Goal: Task Accomplishment & Management: Complete application form

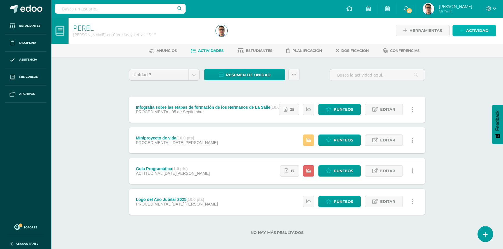
click at [464, 34] on link "Actividad" at bounding box center [474, 30] width 44 height 11
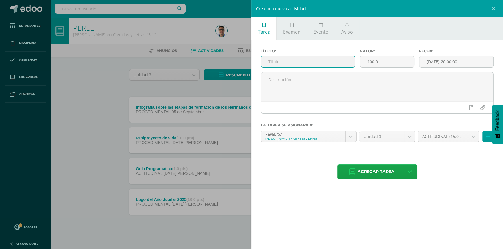
click at [338, 59] on input "text" at bounding box center [308, 61] width 94 height 11
type input "Maqueta del [PERSON_NAME][DATE]"
drag, startPoint x: 367, startPoint y: 68, endPoint x: 357, endPoint y: 69, distance: 10.2
click at [357, 69] on div "Valor: 100.0" at bounding box center [386, 60] width 59 height 23
type input "10"
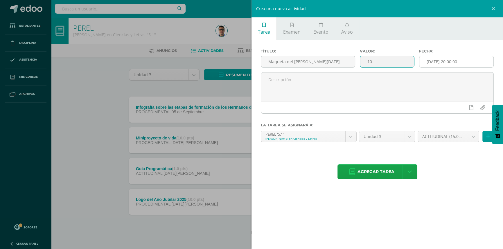
click at [481, 60] on input "[DATE] 20:00:00" at bounding box center [456, 61] width 74 height 11
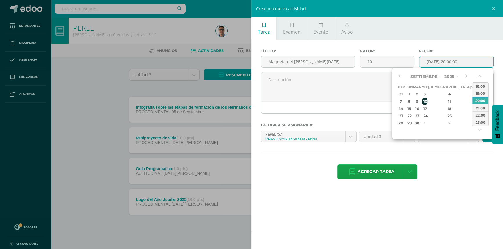
click at [427, 102] on div "10" at bounding box center [424, 101] width 5 height 7
type input "[DATE] 20:00"
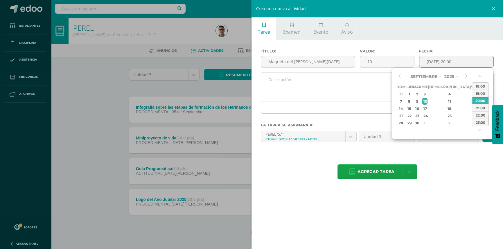
click at [391, 84] on textarea at bounding box center [377, 87] width 232 height 29
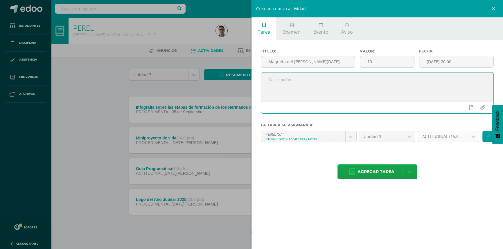
click at [438, 132] on body "Estudiantes Disciplina Asistencia Mis cursos Archivos Soporte Ayuda Reportar un…" at bounding box center [251, 127] width 503 height 254
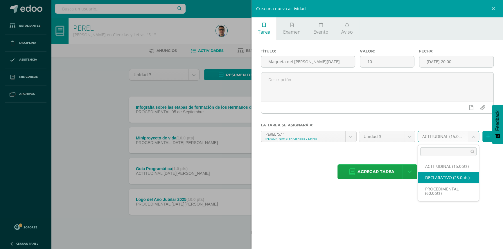
select select "34287"
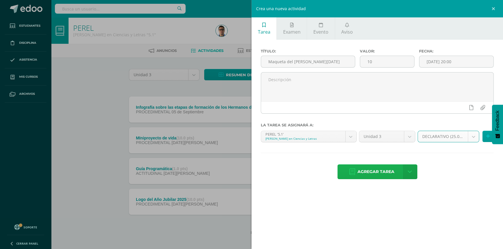
click at [389, 172] on span "Agregar tarea" at bounding box center [375, 172] width 37 height 14
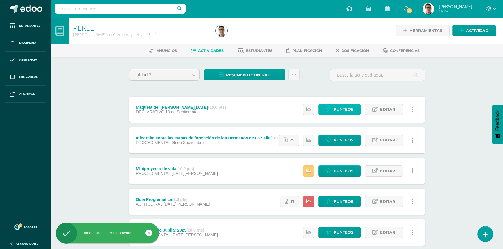
click at [350, 111] on span "Punteos" at bounding box center [342, 109] width 19 height 11
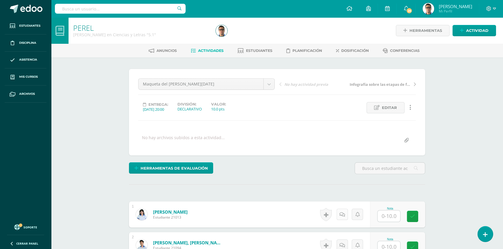
scroll to position [79, 0]
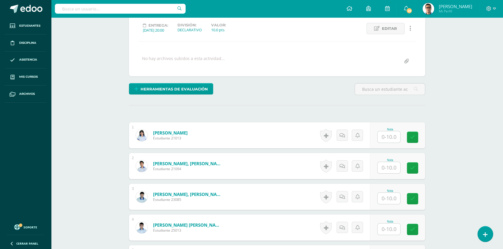
click at [385, 142] on div at bounding box center [388, 137] width 23 height 12
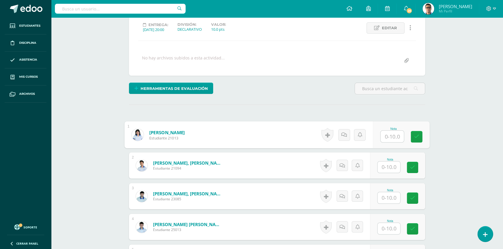
click at [392, 140] on input "text" at bounding box center [391, 137] width 23 height 12
type input "10"
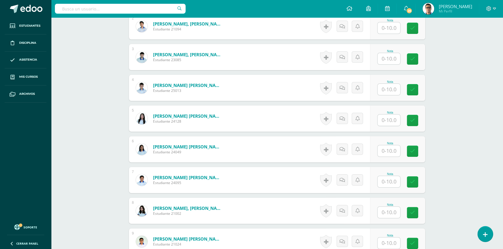
scroll to position [264, 0]
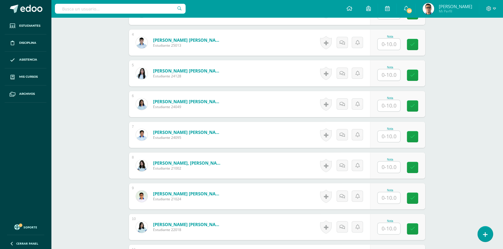
click at [385, 163] on input "text" at bounding box center [388, 167] width 23 height 11
type input "10"
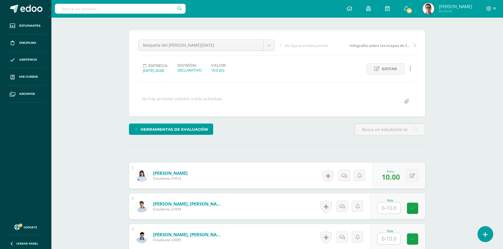
scroll to position [80, 0]
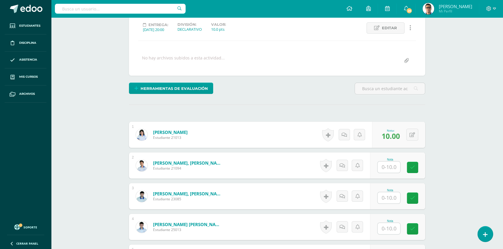
click at [392, 169] on input "text" at bounding box center [388, 167] width 23 height 11
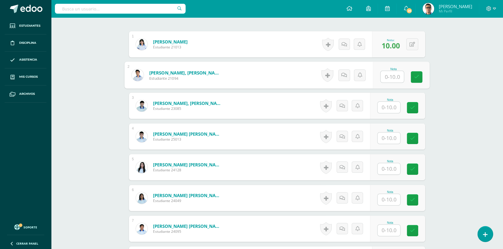
scroll to position [159, 0]
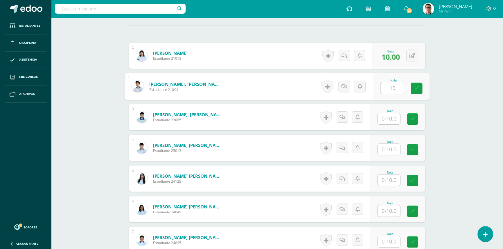
type input "10"
drag, startPoint x: 430, startPoint y: 94, endPoint x: 340, endPoint y: 113, distance: 92.0
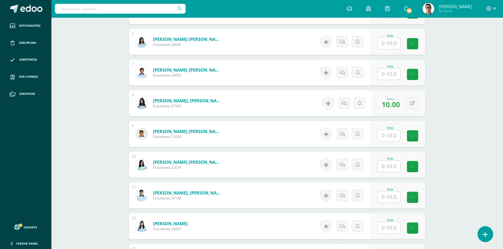
scroll to position [344, 0]
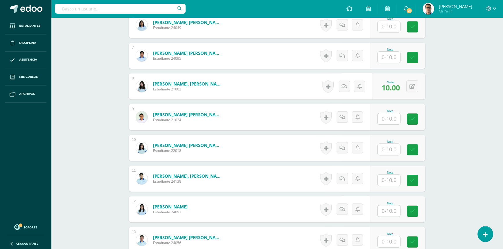
click at [380, 236] on input "text" at bounding box center [388, 241] width 23 height 11
type input "10"
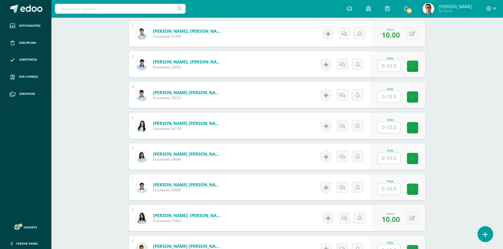
scroll to position [106, 0]
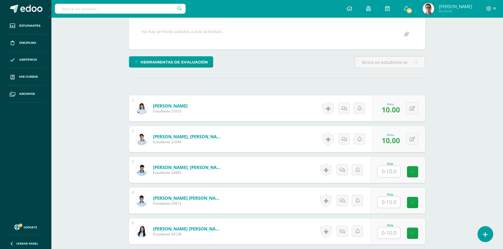
click at [389, 166] on input "text" at bounding box center [388, 171] width 23 height 11
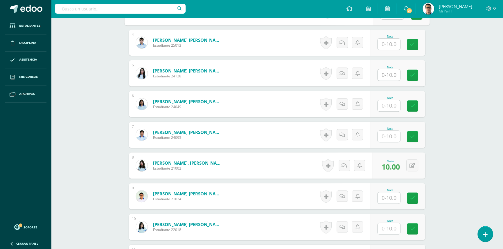
type input "10"
drag, startPoint x: 126, startPoint y: 156, endPoint x: 197, endPoint y: 222, distance: 97.5
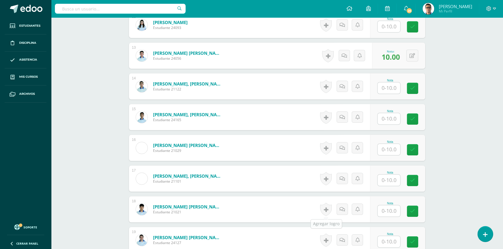
scroll to position [634, 0]
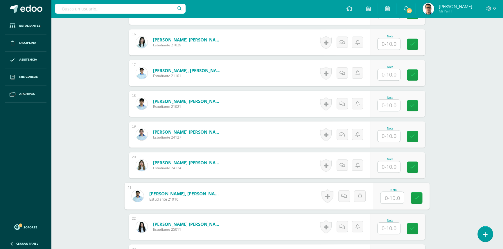
click at [384, 194] on input "text" at bounding box center [391, 198] width 23 height 12
type input "10"
click at [424, 180] on div "1 Alvarado Cabrera, Miah Montserrat Estudiante 21013 Nota 10.00 0 Logros" at bounding box center [277, 58] width 296 height 980
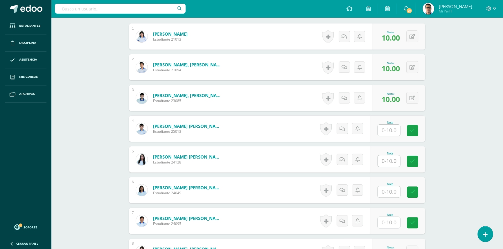
scroll to position [133, 0]
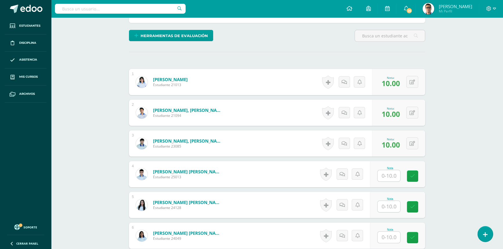
click at [393, 175] on input "text" at bounding box center [388, 175] width 23 height 11
click at [382, 202] on input "text" at bounding box center [391, 207] width 23 height 12
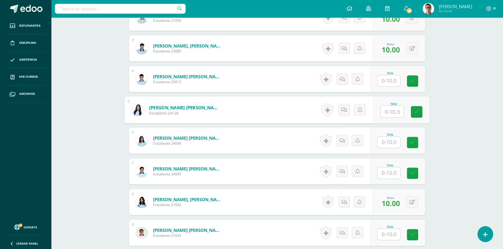
scroll to position [291, 0]
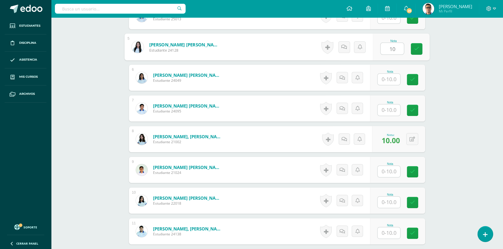
type input "10"
drag, startPoint x: 102, startPoint y: 117, endPoint x: 106, endPoint y: 121, distance: 5.5
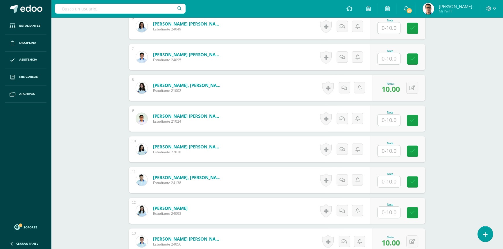
scroll to position [396, 0]
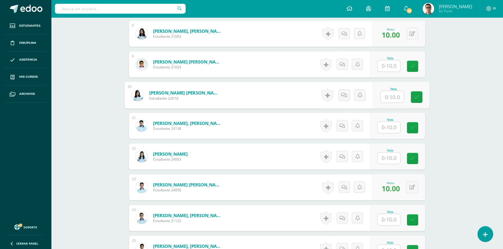
click at [388, 95] on input "text" at bounding box center [391, 97] width 23 height 12
type input "10"
click at [456, 92] on div "PEREL Quinto Bachillerato en Ciencias y Letras "5.1" Herramientas Detalle de as…" at bounding box center [277, 236] width 452 height 1231
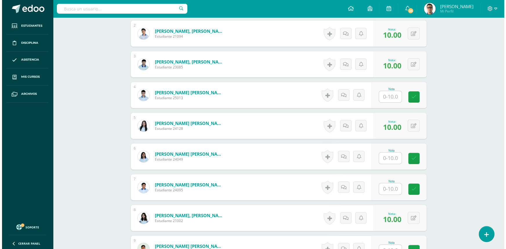
scroll to position [264, 0]
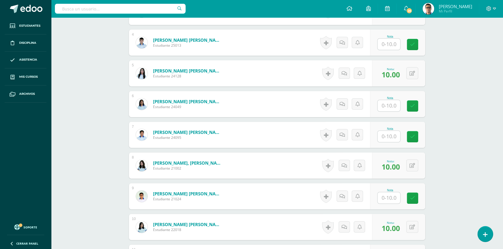
click at [386, 109] on input "text" at bounding box center [388, 105] width 23 height 11
type input "10"
click at [327, 102] on link at bounding box center [328, 104] width 12 height 13
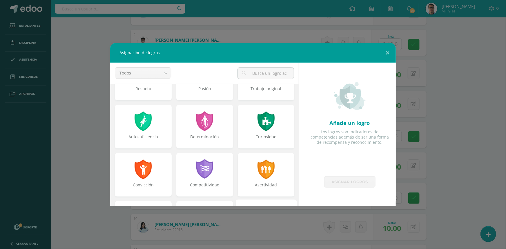
scroll to position [105, 0]
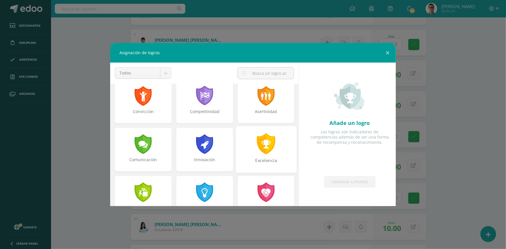
click at [256, 154] on div at bounding box center [266, 143] width 20 height 21
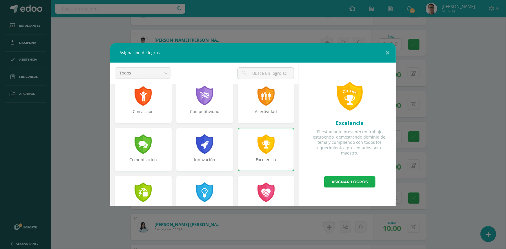
click at [348, 183] on link "Asignar logros" at bounding box center [349, 181] width 51 height 11
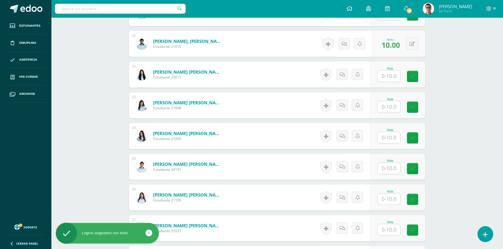
scroll to position [792, 0]
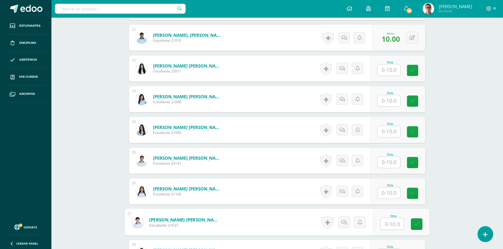
click at [399, 226] on input "text" at bounding box center [391, 224] width 23 height 12
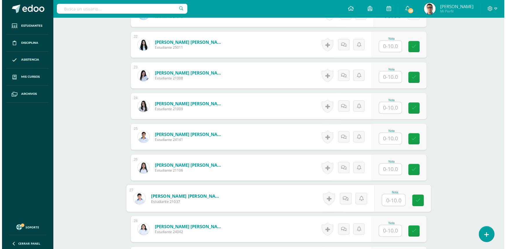
scroll to position [845, 0]
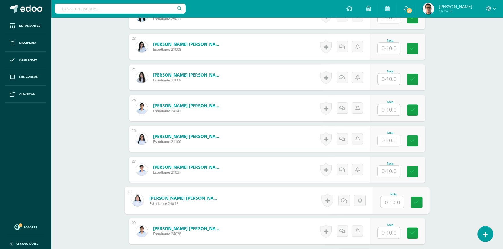
click at [387, 206] on input "text" at bounding box center [391, 202] width 23 height 12
type input "10"
click at [326, 200] on link at bounding box center [326, 200] width 12 height 13
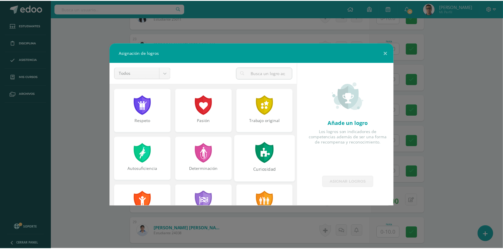
scroll to position [79, 0]
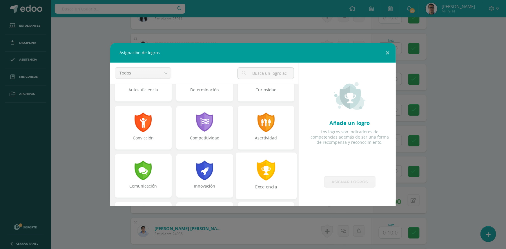
click at [271, 166] on div at bounding box center [266, 170] width 20 height 21
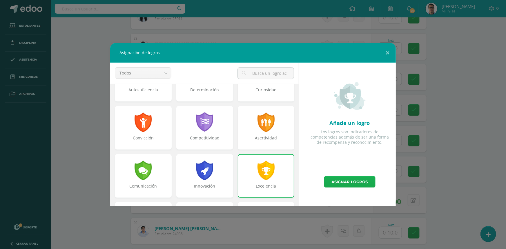
click at [338, 183] on link "Asignar logros" at bounding box center [349, 181] width 51 height 11
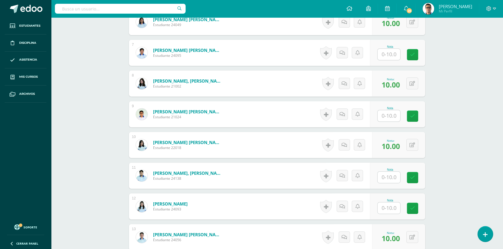
scroll to position [370, 0]
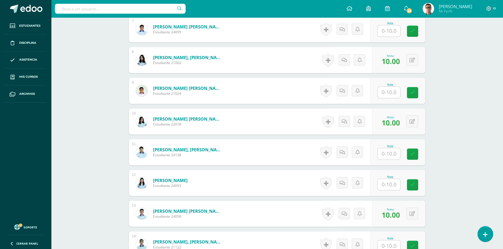
click at [392, 152] on input "text" at bounding box center [388, 153] width 23 height 11
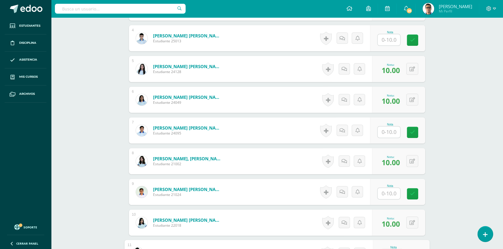
scroll to position [238, 0]
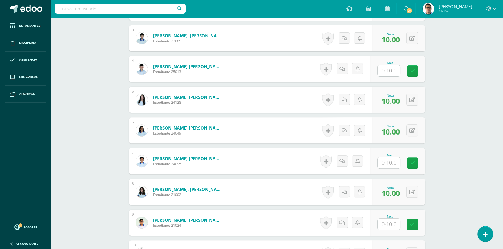
click at [377, 161] on div "Nota" at bounding box center [397, 161] width 55 height 26
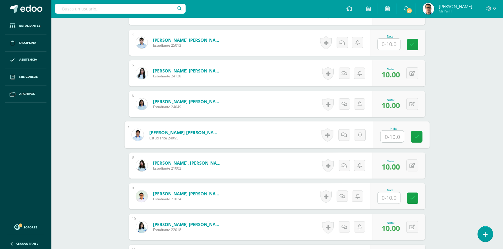
scroll to position [317, 0]
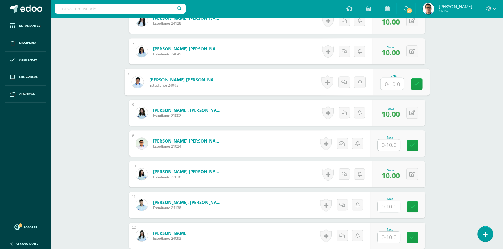
click at [387, 146] on input "text" at bounding box center [388, 145] width 23 height 11
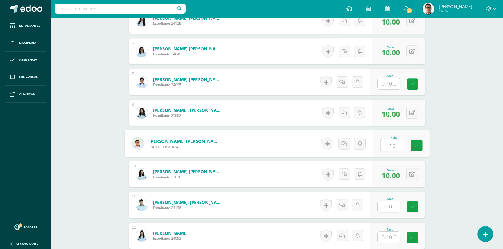
type input "10"
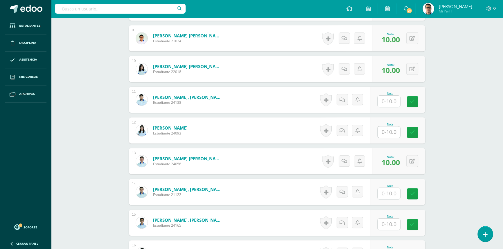
scroll to position [423, 0]
click at [380, 223] on input "text" at bounding box center [391, 225] width 23 height 12
type input "10"
click at [450, 194] on div "PEREL Quinto Bachillerato en Ciencias y Letras "5.1" Herramientas Detalle de as…" at bounding box center [277, 210] width 452 height 1231
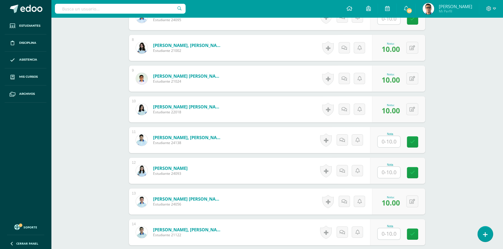
scroll to position [370, 0]
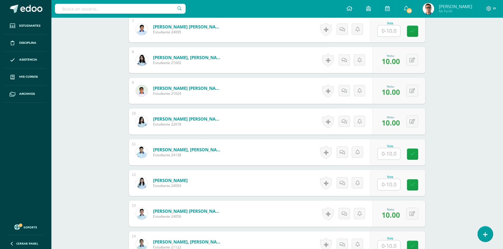
click at [391, 155] on input "text" at bounding box center [388, 153] width 23 height 11
click at [393, 189] on input "text" at bounding box center [391, 185] width 23 height 12
type input "10"
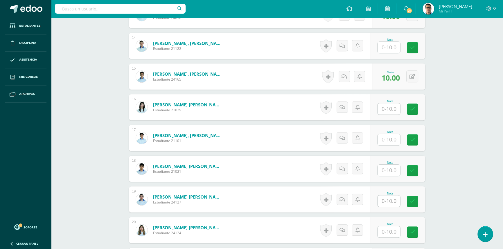
scroll to position [607, 0]
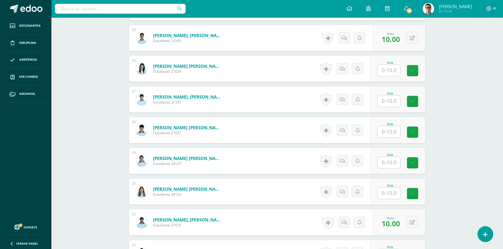
click at [378, 188] on div "Nota" at bounding box center [397, 192] width 55 height 26
type input "10"
click at [421, 170] on div "Nota" at bounding box center [397, 161] width 55 height 26
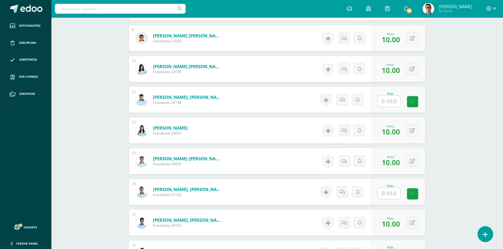
scroll to position [423, 0]
click at [386, 191] on input "text" at bounding box center [388, 193] width 23 height 11
type input "10"
click at [443, 170] on div "PEREL Quinto Bachillerato en Ciencias y Letras "5.1" Herramientas Detalle de as…" at bounding box center [277, 210] width 452 height 1231
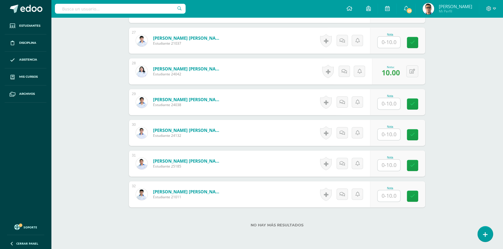
scroll to position [946, 0]
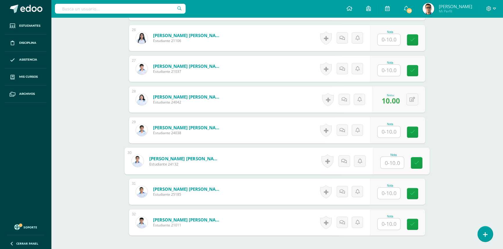
click at [386, 165] on input "text" at bounding box center [391, 163] width 23 height 12
type input "10"
click at [389, 193] on input "text" at bounding box center [388, 193] width 23 height 11
type input "10"
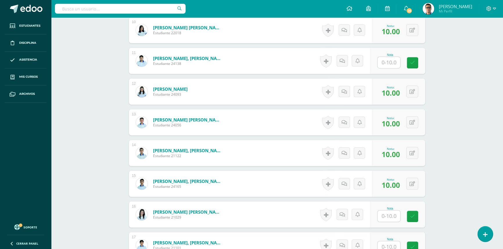
scroll to position [471, 0]
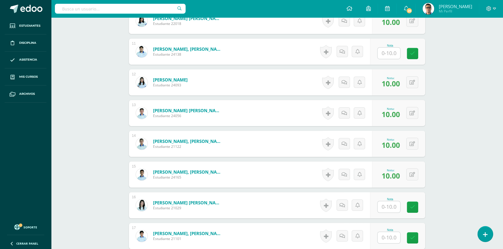
click at [389, 207] on input "text" at bounding box center [388, 206] width 23 height 11
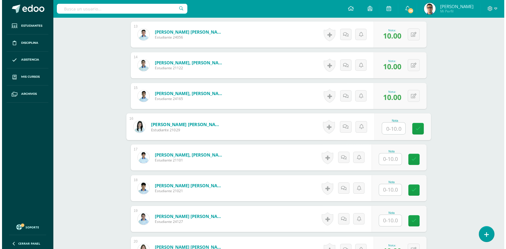
scroll to position [550, 0]
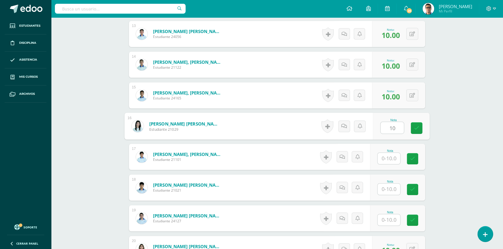
type input "10"
click at [460, 119] on div "PEREL Quinto Bachillerato en Ciencias y Letras "5.1" Herramientas Detalle de as…" at bounding box center [277, 82] width 452 height 1231
click at [325, 128] on link at bounding box center [326, 126] width 12 height 13
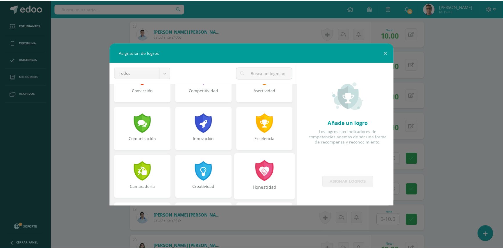
scroll to position [132, 0]
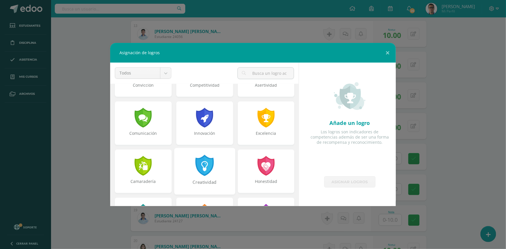
click at [218, 168] on div "Creatividad" at bounding box center [204, 171] width 61 height 47
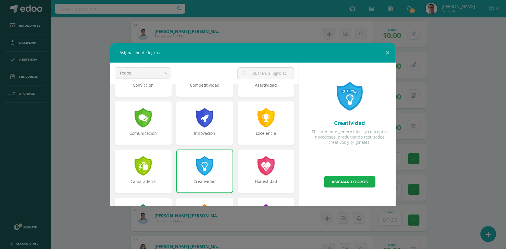
click at [344, 184] on link "Asignar logros" at bounding box center [349, 181] width 51 height 11
click at [464, 158] on div "Asignación de logros Todos Todos Respeto Pasión Trabajo original Autosuficienci…" at bounding box center [253, 124] width 502 height 163
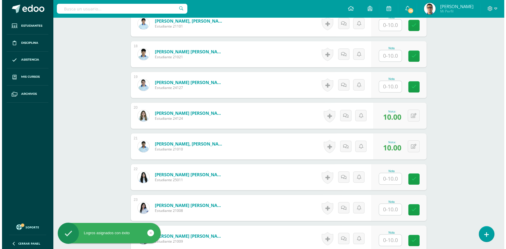
scroll to position [708, 0]
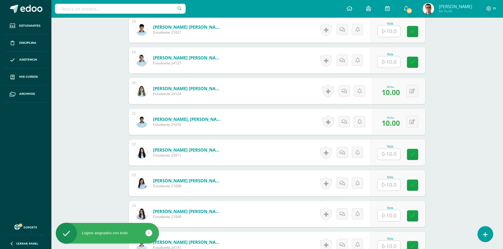
click at [389, 213] on input "text" at bounding box center [388, 215] width 23 height 11
type input "10"
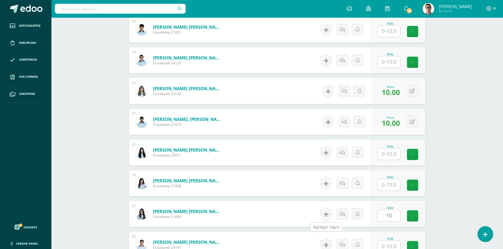
click at [323, 215] on link at bounding box center [326, 214] width 12 height 13
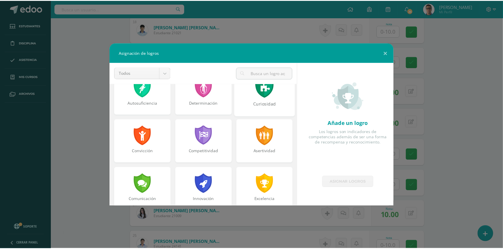
scroll to position [105, 0]
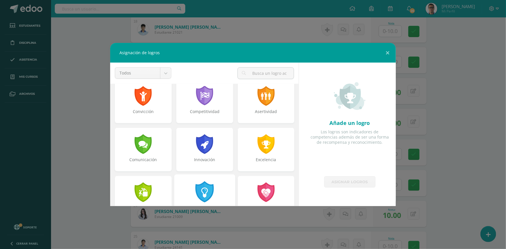
click at [212, 177] on div "Creatividad" at bounding box center [204, 197] width 61 height 47
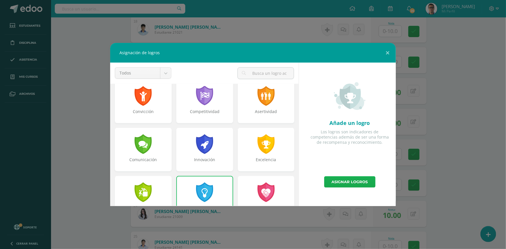
click at [357, 180] on link "Asignar logros" at bounding box center [349, 181] width 51 height 11
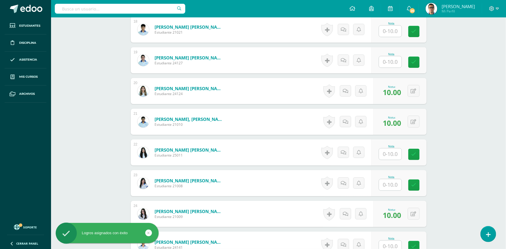
click at [451, 161] on div "Asignación de logros Todos Todos Respeto Pasión Trabajo original Autosuficienci…" at bounding box center [253, 124] width 502 height 163
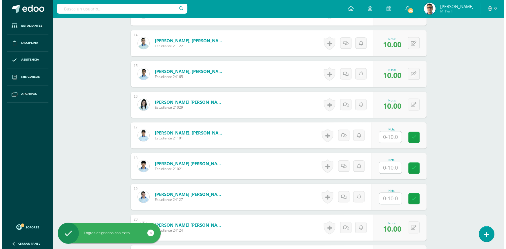
scroll to position [576, 0]
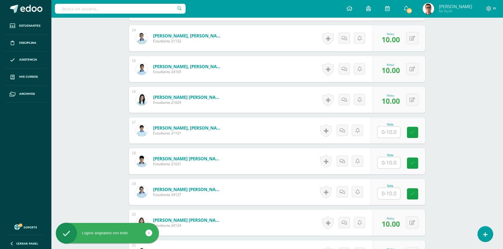
click at [388, 192] on input "text" at bounding box center [388, 193] width 23 height 11
type input "10"
click at [430, 175] on div "¿Estás seguro que quieres eliminar esta actividad? Esto borrará la actividad y …" at bounding box center [276, 76] width 319 height 1191
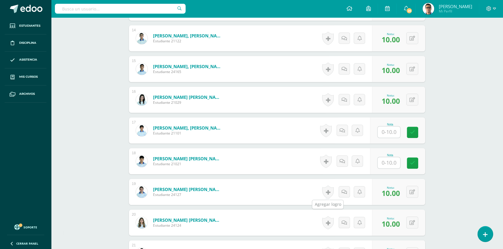
click at [327, 197] on link at bounding box center [328, 191] width 12 height 13
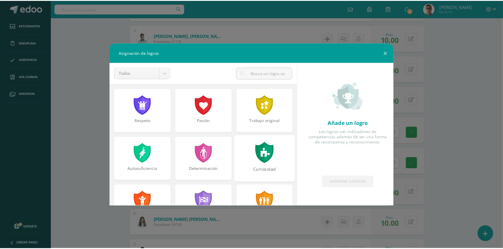
scroll to position [132, 0]
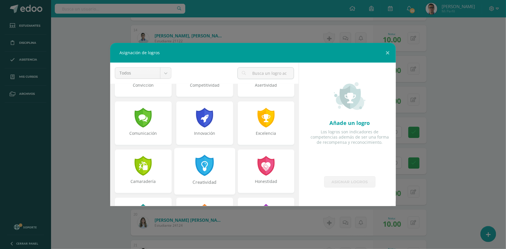
click at [220, 174] on div "Creatividad" at bounding box center [204, 171] width 61 height 47
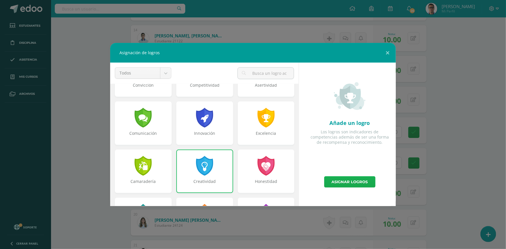
click at [362, 186] on link "Asignar logros" at bounding box center [349, 181] width 51 height 11
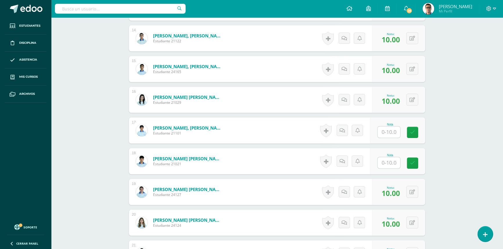
click at [385, 128] on input "text" at bounding box center [388, 132] width 23 height 11
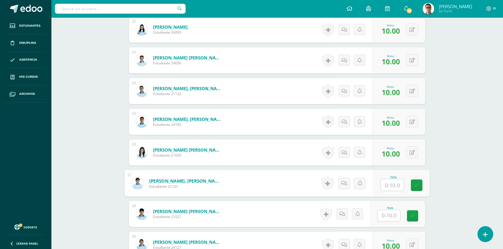
scroll to position [550, 0]
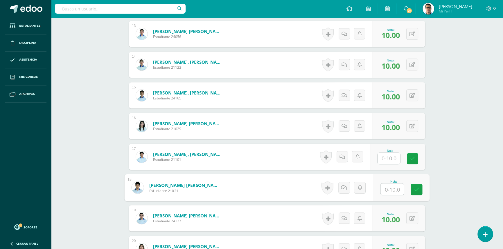
click at [389, 192] on input "text" at bounding box center [391, 190] width 23 height 12
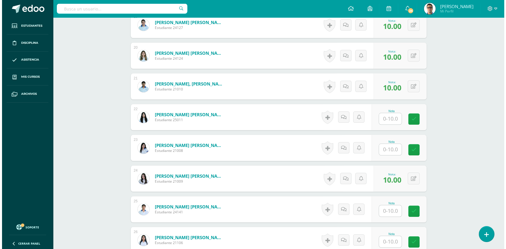
scroll to position [735, 0]
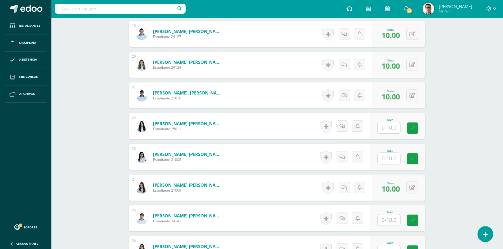
click at [386, 131] on input "text" at bounding box center [388, 127] width 23 height 11
type input "10"
click at [327, 130] on link at bounding box center [326, 126] width 12 height 13
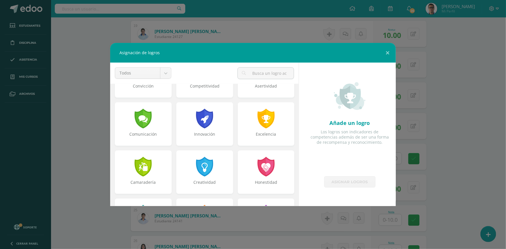
scroll to position [132, 0]
click at [264, 124] on div at bounding box center [266, 117] width 20 height 21
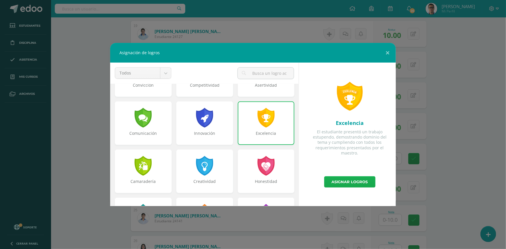
click at [349, 185] on link "Asignar logros" at bounding box center [349, 181] width 51 height 11
click at [454, 160] on div "Asignación de logros Todos Todos Respeto Pasión Trabajo original Autosuficienci…" at bounding box center [253, 124] width 502 height 163
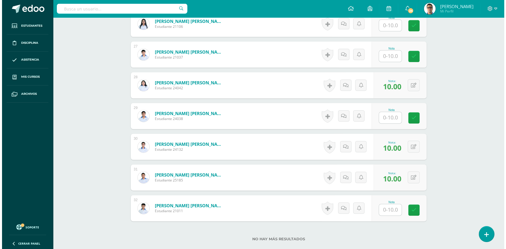
scroll to position [998, 0]
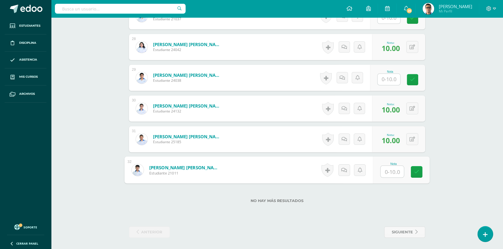
click at [396, 169] on input "text" at bounding box center [391, 172] width 23 height 12
type input "10"
drag, startPoint x: 448, startPoint y: 158, endPoint x: 354, endPoint y: 177, distance: 95.9
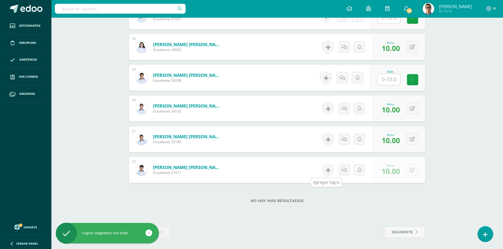
click at [325, 169] on link at bounding box center [328, 169] width 12 height 13
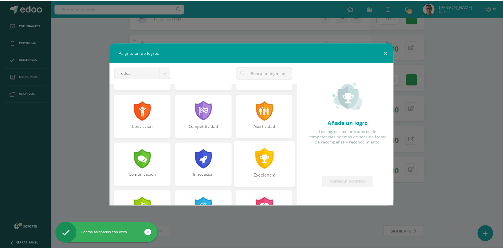
scroll to position [105, 0]
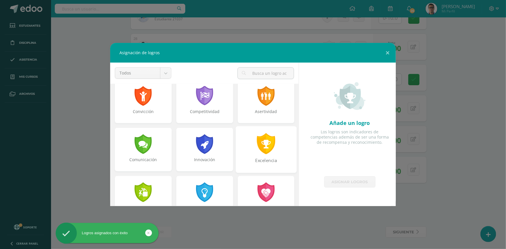
click at [263, 162] on div "Excelencia" at bounding box center [266, 164] width 60 height 12
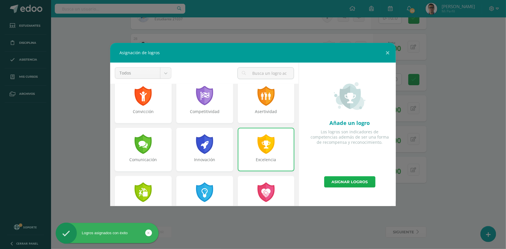
click at [337, 179] on link "Asignar logros" at bounding box center [349, 181] width 51 height 11
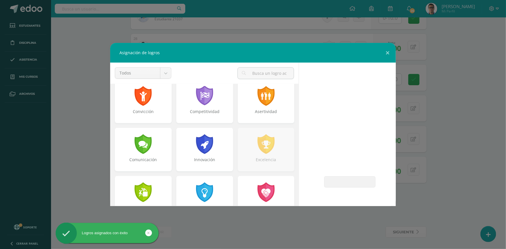
click at [464, 151] on div "Asignación de logros Todos Todos Respeto Pasión Trabajo original Autosuficienci…" at bounding box center [253, 124] width 502 height 163
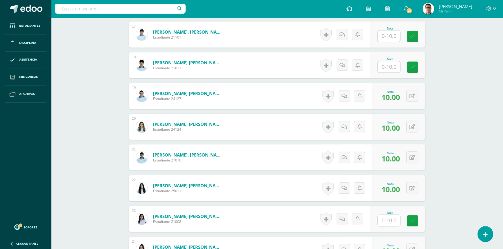
scroll to position [761, 0]
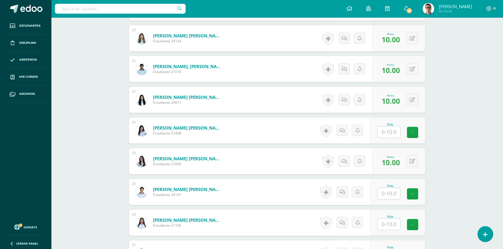
click at [401, 131] on div "Nota" at bounding box center [390, 130] width 26 height 15
click at [393, 133] on input "text" at bounding box center [388, 132] width 23 height 11
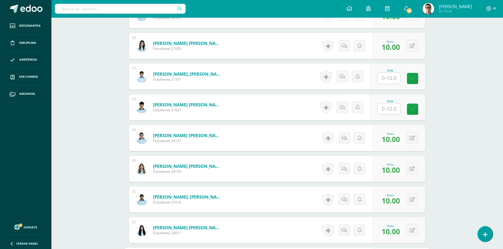
scroll to position [576, 0]
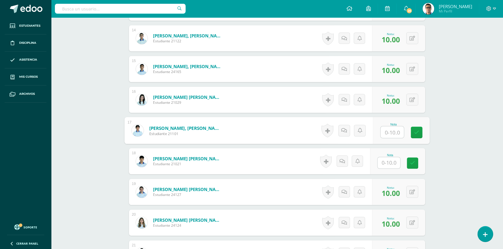
click at [383, 131] on input "text" at bounding box center [391, 133] width 23 height 12
type input "10"
click at [436, 131] on div "¿Estás seguro que quieres eliminar esta actividad? Esto borrará la actividad y …" at bounding box center [276, 76] width 319 height 1191
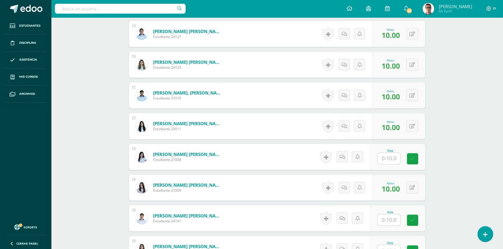
scroll to position [893, 0]
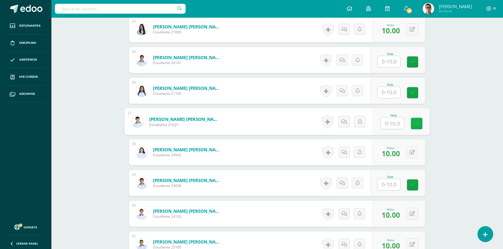
drag, startPoint x: 386, startPoint y: 121, endPoint x: 412, endPoint y: 120, distance: 26.4
click at [386, 121] on input "text" at bounding box center [391, 124] width 23 height 12
type input "10"
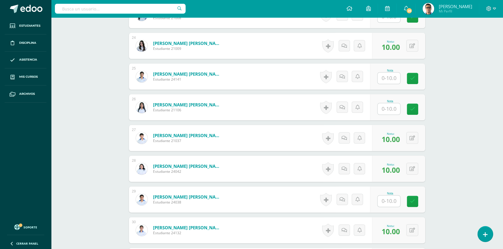
scroll to position [814, 0]
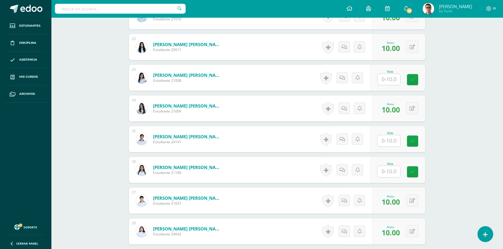
click at [384, 139] on input "text" at bounding box center [388, 140] width 23 height 11
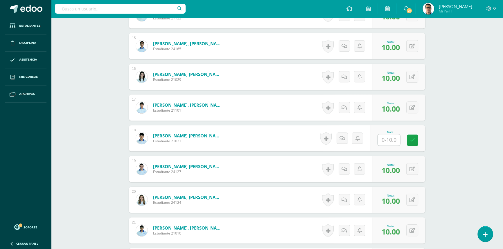
scroll to position [576, 0]
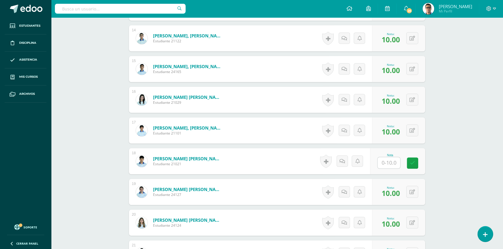
click at [387, 163] on input "text" at bounding box center [388, 162] width 23 height 11
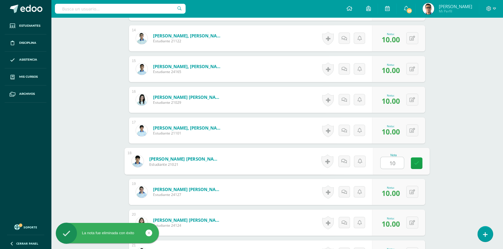
type input "10"
click at [464, 136] on div "PEREL Quinto Bachillerato en Ciencias y Letras "5.1" Herramientas Detalle de as…" at bounding box center [277, 56] width 452 height 1231
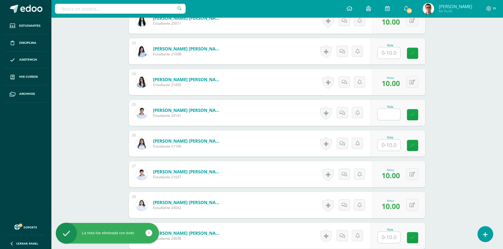
scroll to position [919, 0]
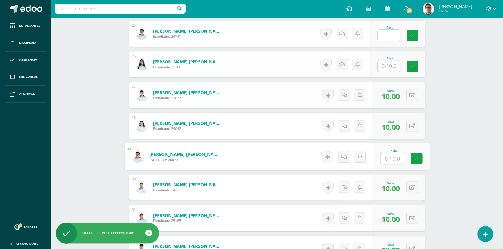
click at [399, 162] on input "text" at bounding box center [391, 159] width 23 height 12
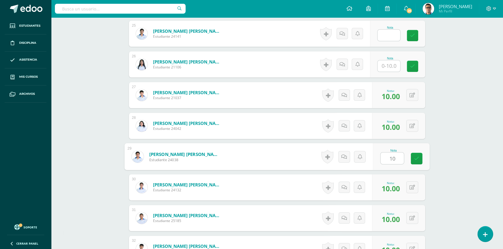
type input "10"
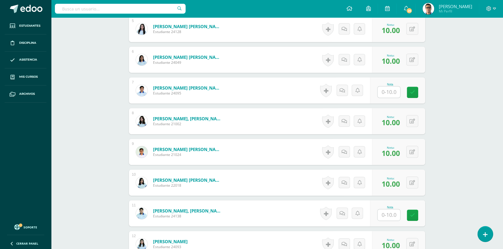
scroll to position [233, 0]
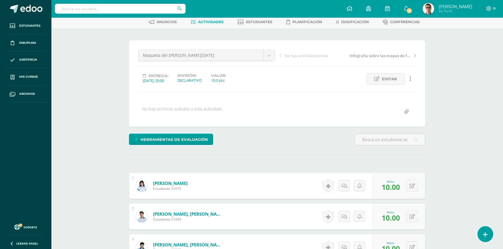
scroll to position [0, 0]
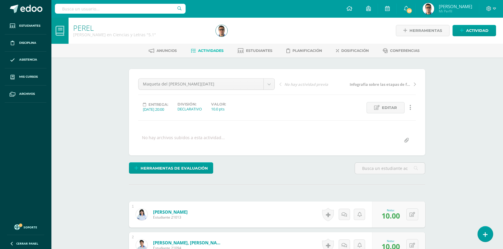
click at [215, 52] on span "Actividades" at bounding box center [211, 50] width 26 height 4
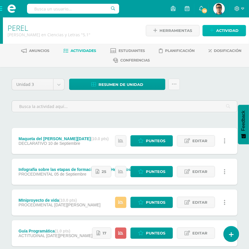
click at [232, 26] on span "Actividad" at bounding box center [227, 30] width 22 height 11
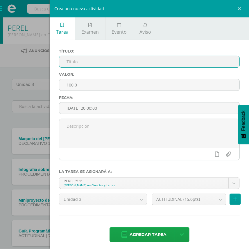
click at [141, 64] on input "text" at bounding box center [149, 61] width 180 height 11
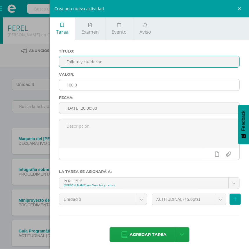
type input "Folleto y cuaderno"
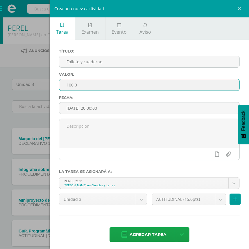
click at [100, 84] on input "100.0" at bounding box center [149, 84] width 180 height 11
type input "10"
click at [28, 64] on div "Crea una nueva actividad Tarea Examen Evento Aviso Título: Folleto y cuaderno V…" at bounding box center [124, 124] width 249 height 249
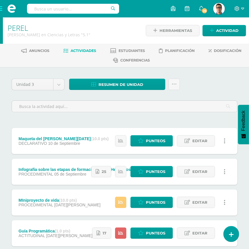
scroll to position [66, 0]
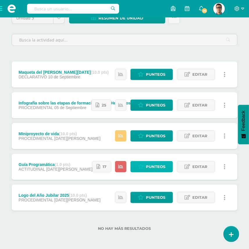
click at [155, 168] on span "Punteos" at bounding box center [155, 166] width 19 height 11
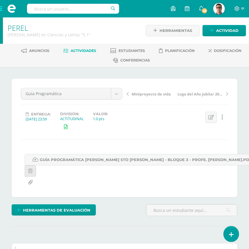
click at [85, 50] on span "Actividades" at bounding box center [84, 50] width 26 height 4
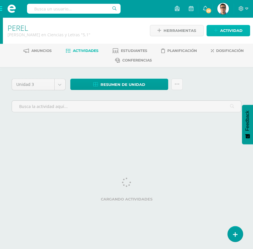
click at [228, 32] on span "Actividad" at bounding box center [231, 30] width 22 height 11
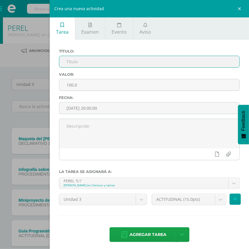
click at [157, 61] on input "text" at bounding box center [149, 61] width 180 height 11
click at [11, 129] on div "Crea una nueva actividad Tarea Examen Evento Aviso Título: Valor: 100.0 Fecha: …" at bounding box center [124, 124] width 249 height 249
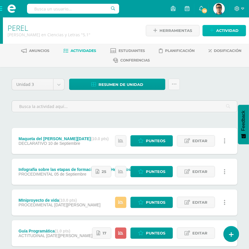
click at [217, 35] on span "Actividad" at bounding box center [227, 30] width 22 height 11
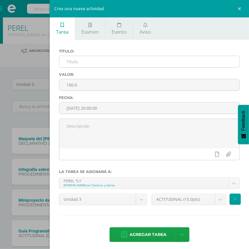
click at [176, 60] on input "text" at bounding box center [149, 61] width 180 height 11
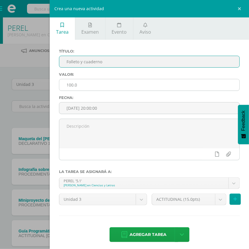
type input "Folleto y cuaderno"
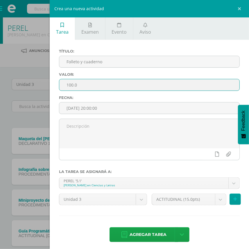
click at [118, 86] on input "100.0" at bounding box center [149, 84] width 180 height 11
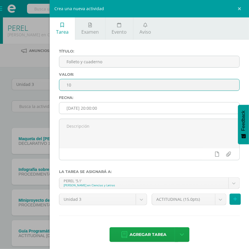
type input "10"
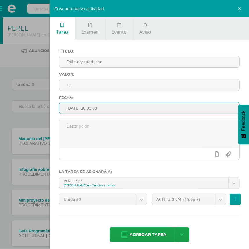
click at [106, 106] on input "[DATE] 20:00:00" at bounding box center [149, 107] width 180 height 11
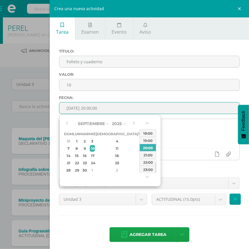
type input "2025-09-10 20:00"
click at [174, 137] on textarea at bounding box center [149, 133] width 180 height 29
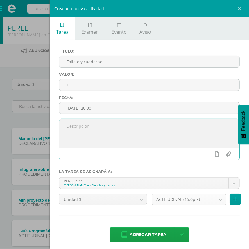
click at [190, 200] on body "Estudiantes Disciplina Asistencia Mis cursos Archivos Soporte Ayuda Reportar un…" at bounding box center [124, 158] width 249 height 316
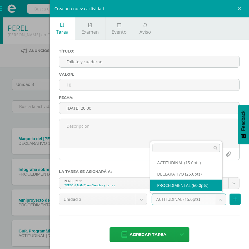
select select "34288"
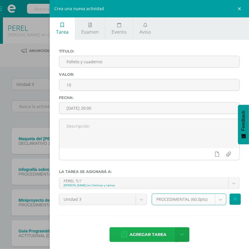
click at [161, 238] on span "Agregar tarea" at bounding box center [147, 235] width 37 height 14
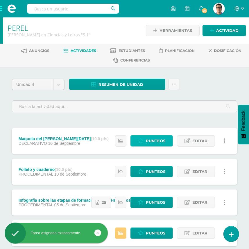
click at [145, 138] on link "Punteos" at bounding box center [151, 140] width 42 height 11
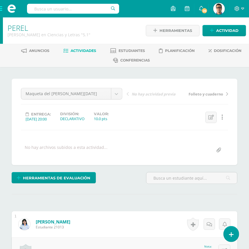
click at [74, 50] on span "Actividades" at bounding box center [84, 50] width 26 height 4
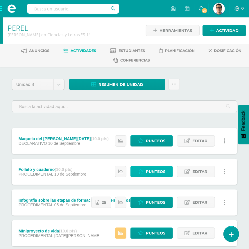
click at [150, 169] on span "Punteos" at bounding box center [155, 171] width 19 height 11
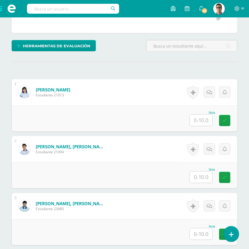
click at [196, 126] on input "text" at bounding box center [201, 120] width 23 height 11
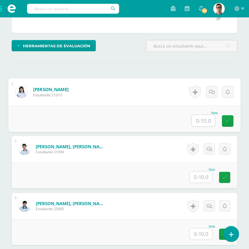
scroll to position [132, 0]
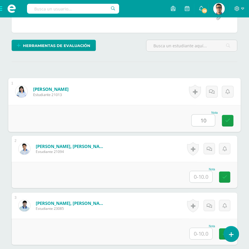
type input "10"
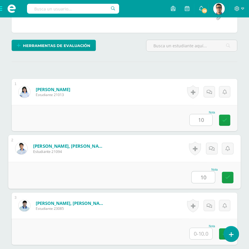
type input "10"
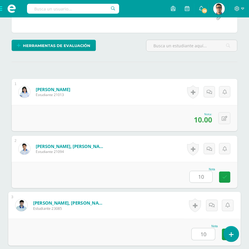
type input "10"
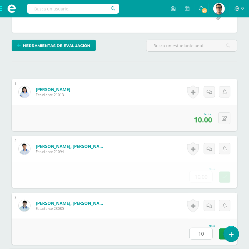
scroll to position [306, 0]
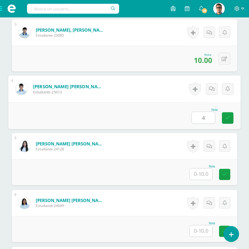
type input "4"
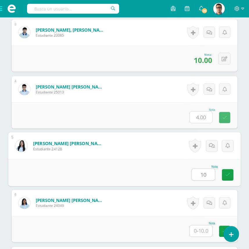
type input "10"
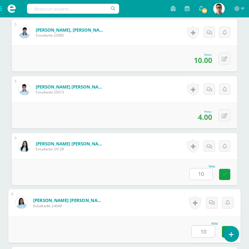
type input "10"
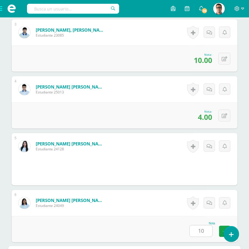
scroll to position [476, 0]
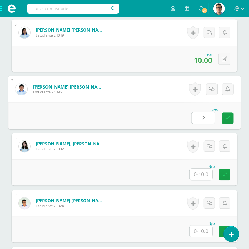
type input "2"
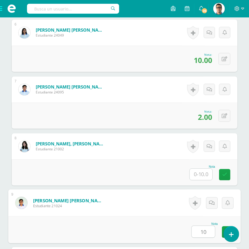
type input "10"
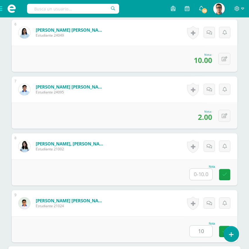
scroll to position [647, 0]
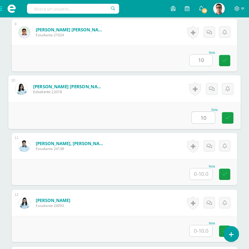
type input "10"
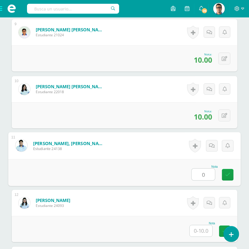
type input "0"
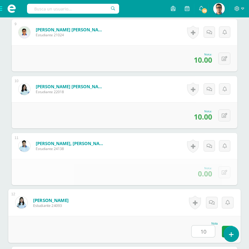
type input "10"
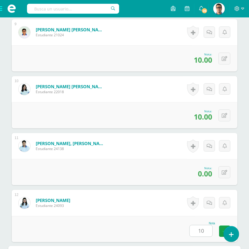
scroll to position [818, 0]
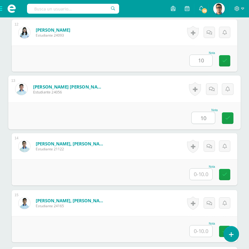
type input "10"
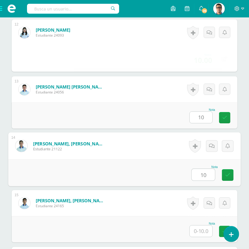
type input "10"
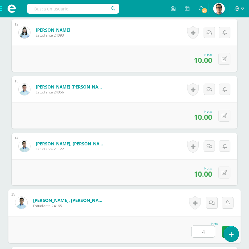
type input "4"
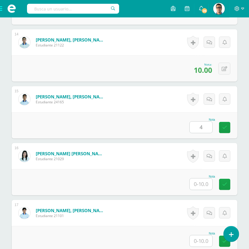
scroll to position [923, 0]
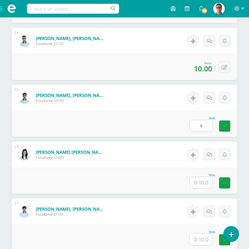
click at [205, 131] on input "4" at bounding box center [201, 125] width 23 height 11
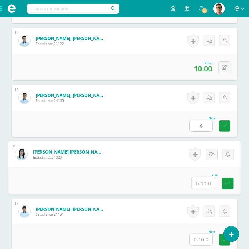
click at [203, 189] on input "text" at bounding box center [203, 183] width 23 height 12
type input "10"
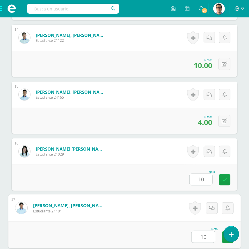
type input "10"
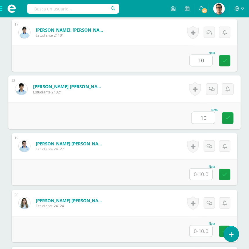
type input "10"
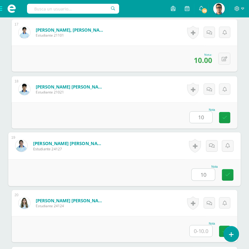
type input "10"
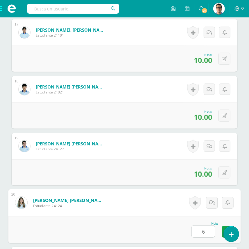
type input "6"
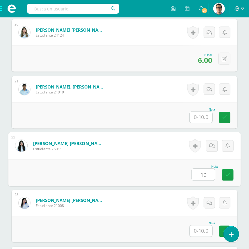
type input "10"
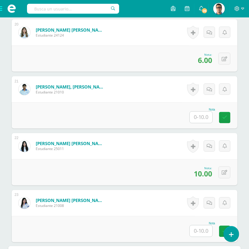
scroll to position [1443, 0]
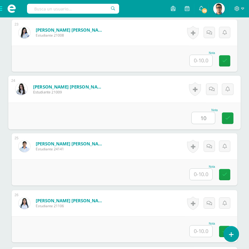
type input "10"
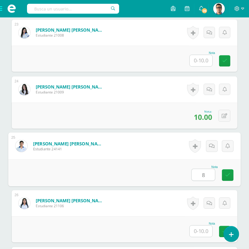
type input "8"
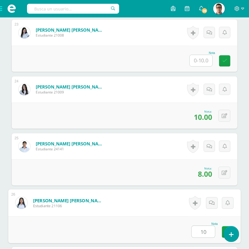
type input "10"
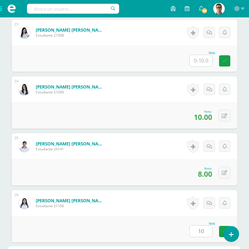
scroll to position [1614, 0]
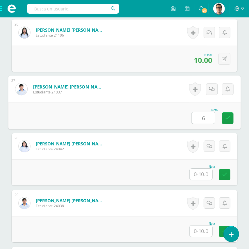
type input "6"
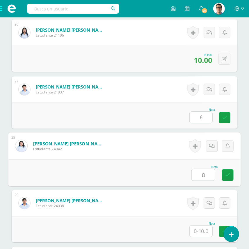
type input "8"
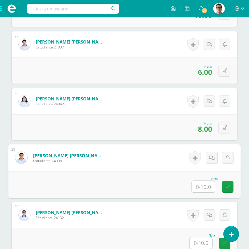
scroll to position [1667, 0]
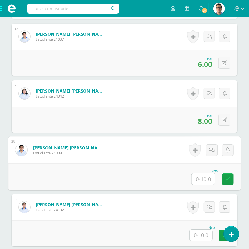
click at [197, 241] on input "text" at bounding box center [201, 235] width 23 height 11
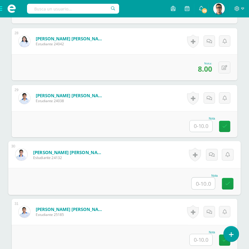
scroll to position [1720, 0]
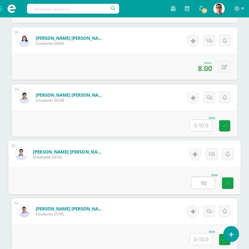
type input "10"
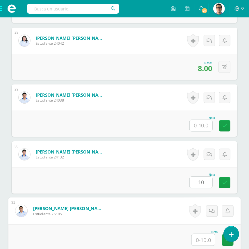
scroll to position [1723, 0]
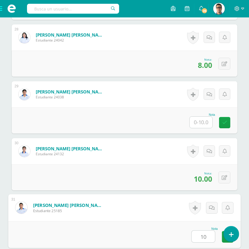
type input "10"
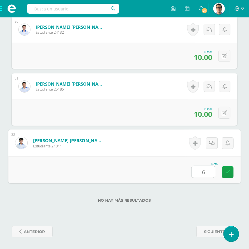
type input "6"
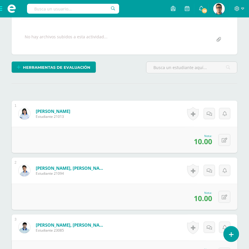
scroll to position [0, 0]
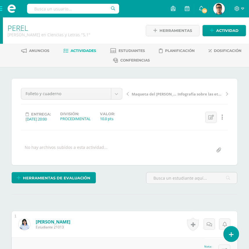
click at [89, 46] on link "Actividades" at bounding box center [80, 50] width 33 height 9
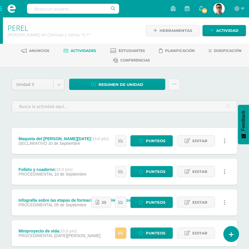
click at [232, 86] on div "Unidad 3 Unidad 1 Unidad 2 Unidad 3 Resumen de unidad Descargar como HTML Desca…" at bounding box center [124, 98] width 230 height 38
click at [43, 50] on span "Anuncios" at bounding box center [39, 50] width 20 height 4
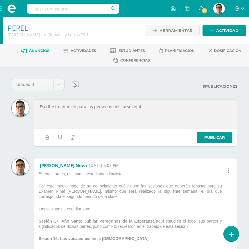
click at [157, 114] on div at bounding box center [135, 114] width 201 height 27
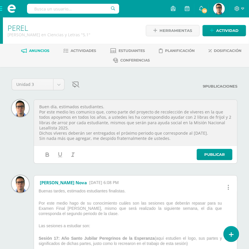
drag, startPoint x: 68, startPoint y: 128, endPoint x: 221, endPoint y: 129, distance: 153.0
click at [221, 131] on p "Dichos víveres deberán ser entregados el próximo periodo que corresponde al [DA…" at bounding box center [135, 133] width 192 height 5
click at [43, 151] on button "button" at bounding box center [47, 155] width 9 height 8
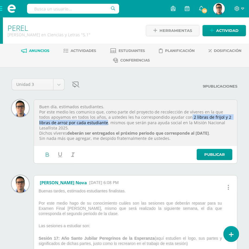
drag, startPoint x: 177, startPoint y: 117, endPoint x: 87, endPoint y: 123, distance: 90.2
click at [87, 123] on p "Por este medio les comunico que, como parte del proyecto de recolección de víve…" at bounding box center [135, 119] width 192 height 21
click at [46, 155] on icon "button" at bounding box center [47, 156] width 3 height 2
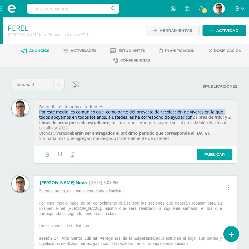
click at [223, 160] on link "Publicar" at bounding box center [214, 154] width 36 height 11
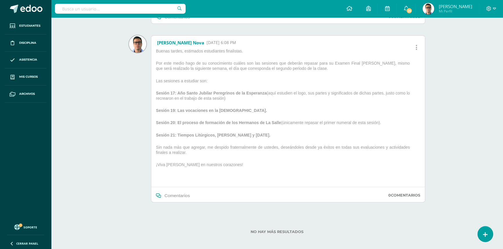
scroll to position [217, 0]
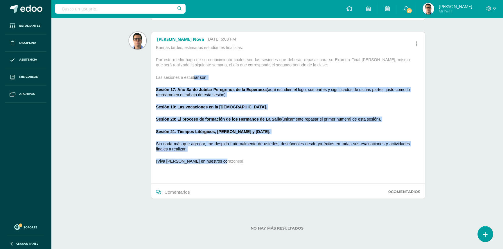
drag, startPoint x: 215, startPoint y: 136, endPoint x: 193, endPoint y: 76, distance: 64.1
click at [193, 76] on div "Buenas tardes, estimados estudiantes finalistas. Por este medio hago de su cono…" at bounding box center [288, 114] width 269 height 138
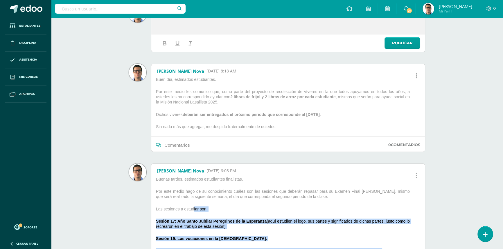
scroll to position [0, 0]
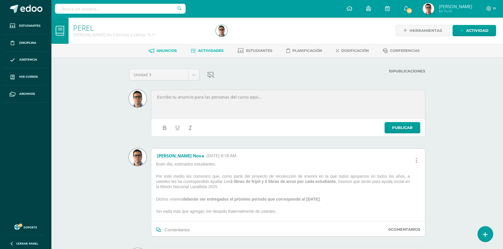
click at [198, 48] on link "Actividades" at bounding box center [207, 50] width 33 height 9
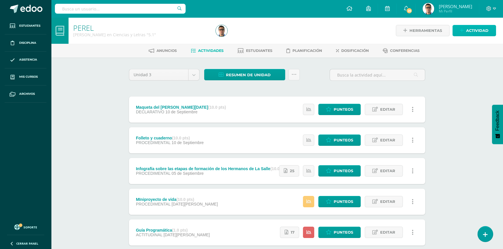
click at [479, 31] on span "Actividad" at bounding box center [477, 30] width 22 height 11
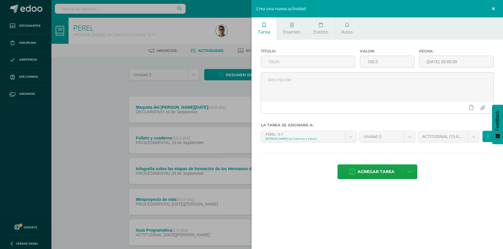
click at [493, 9] on link at bounding box center [493, 8] width 17 height 17
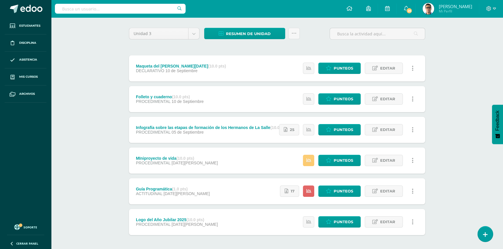
scroll to position [13, 0]
